Goal: Find specific page/section: Find specific page/section

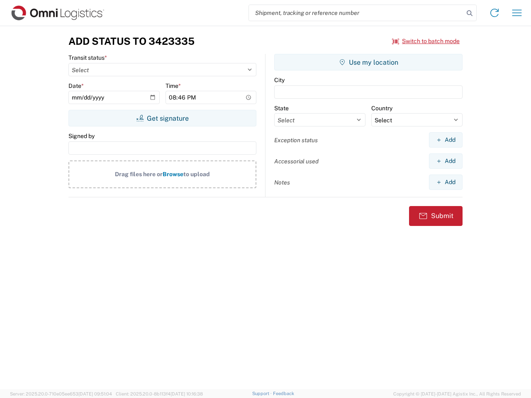
click at [356, 13] on input "search" at bounding box center [356, 13] width 215 height 16
click at [469, 13] on icon at bounding box center [470, 13] width 12 height 12
click at [494, 13] on icon at bounding box center [494, 12] width 13 height 13
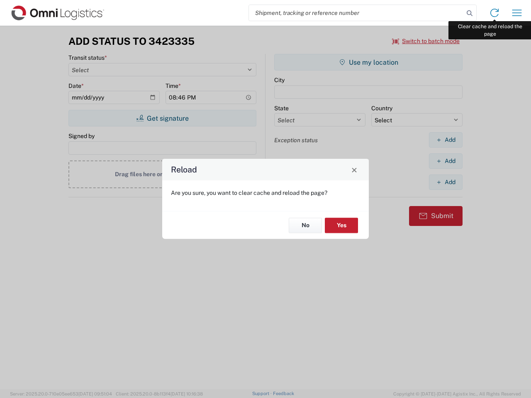
click at [517, 13] on div "Reload Are you sure, you want to clear cache and reload the page? No Yes" at bounding box center [265, 199] width 531 height 398
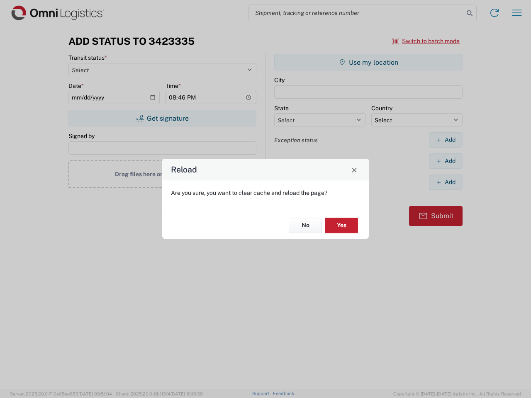
click at [426, 41] on div "Reload Are you sure, you want to clear cache and reload the page? No Yes" at bounding box center [265, 199] width 531 height 398
click at [162, 118] on div "Reload Are you sure, you want to clear cache and reload the page? No Yes" at bounding box center [265, 199] width 531 height 398
click at [368, 62] on div "Reload Are you sure, you want to clear cache and reload the page? No Yes" at bounding box center [265, 199] width 531 height 398
click at [445, 140] on div "Reload Are you sure, you want to clear cache and reload the page? No Yes" at bounding box center [265, 199] width 531 height 398
click at [445, 161] on div "Reload Are you sure, you want to clear cache and reload the page? No Yes" at bounding box center [265, 199] width 531 height 398
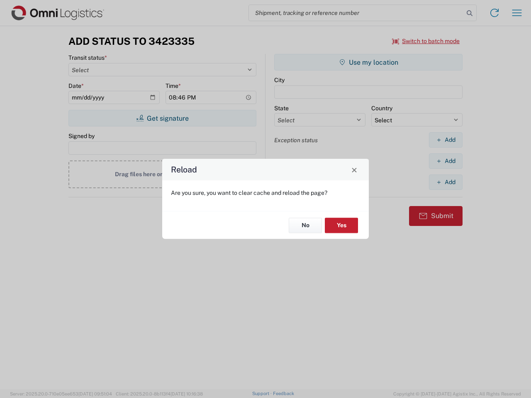
click at [445, 182] on div "Reload Are you sure, you want to clear cache and reload the page? No Yes" at bounding box center [265, 199] width 531 height 398
